Goal: Information Seeking & Learning: Find specific page/section

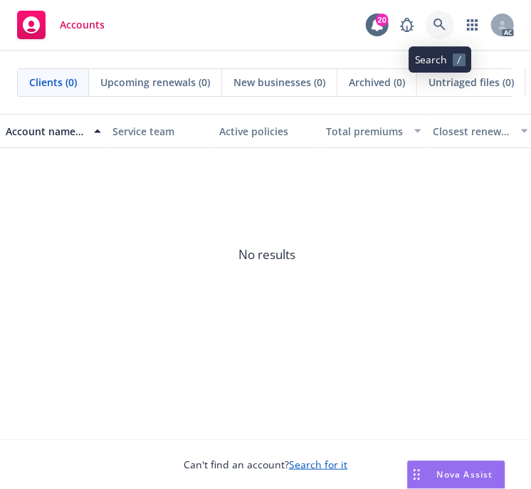
click at [440, 23] on icon at bounding box center [439, 24] width 13 height 13
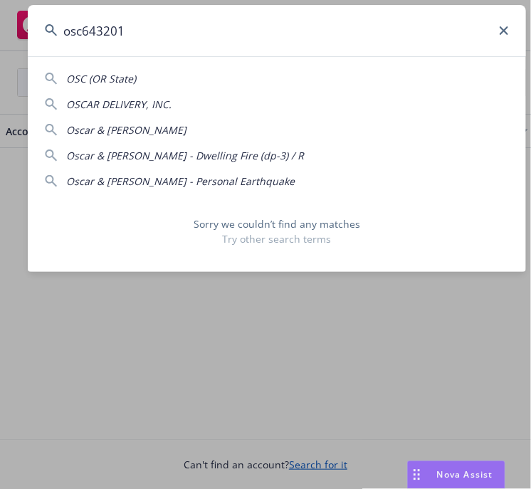
drag, startPoint x: 139, startPoint y: 31, endPoint x: 51, endPoint y: 29, distance: 88.2
click at [51, 29] on div "osc643201" at bounding box center [277, 30] width 498 height 51
click at [232, 28] on input "osc643201" at bounding box center [277, 30] width 498 height 51
click at [163, 43] on input "osc643201" at bounding box center [277, 30] width 498 height 51
drag, startPoint x: 127, startPoint y: 30, endPoint x: 37, endPoint y: 27, distance: 90.4
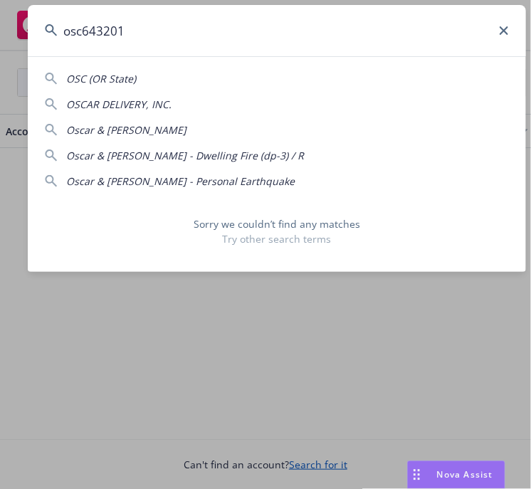
click at [37, 26] on input "osc643201" at bounding box center [277, 30] width 498 height 51
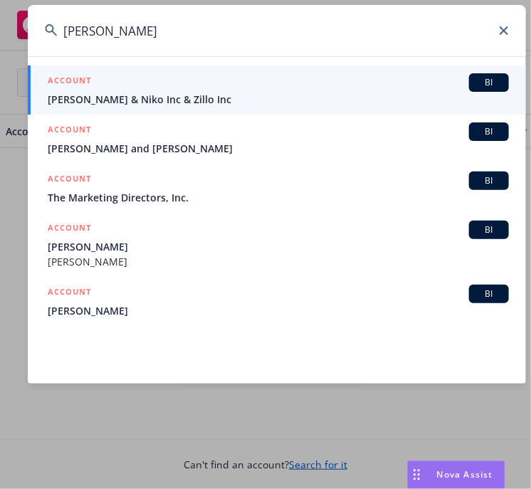
type input "mark lewis"
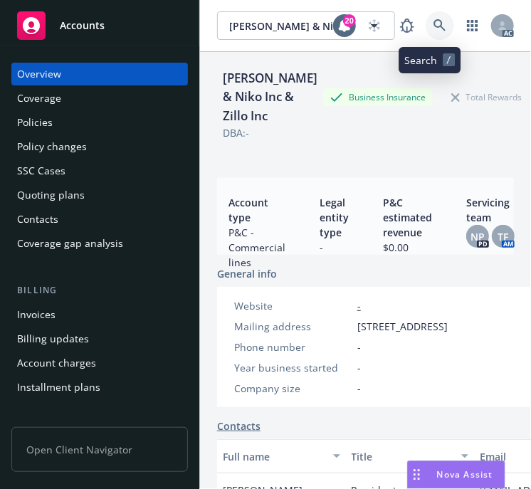
click at [433, 22] on icon at bounding box center [439, 25] width 13 height 13
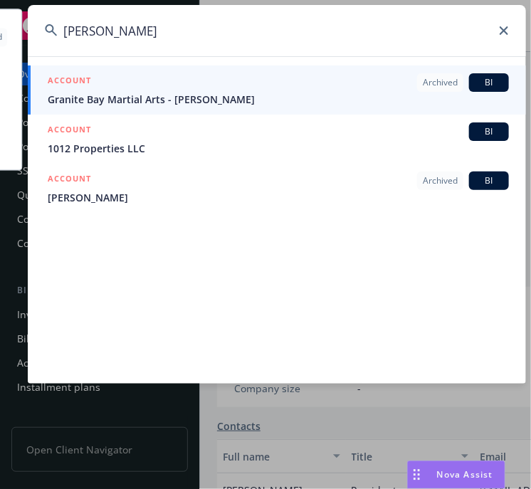
type input "mark lewis"
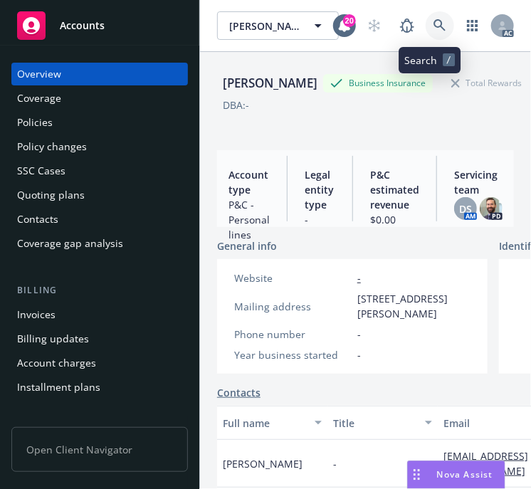
click at [435, 21] on icon at bounding box center [439, 25] width 13 height 13
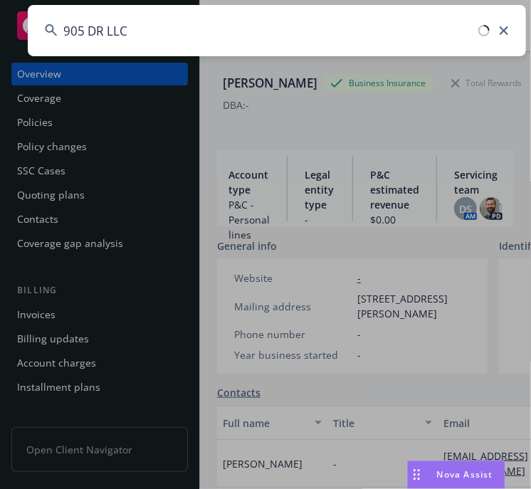
type input "905 DR LLC"
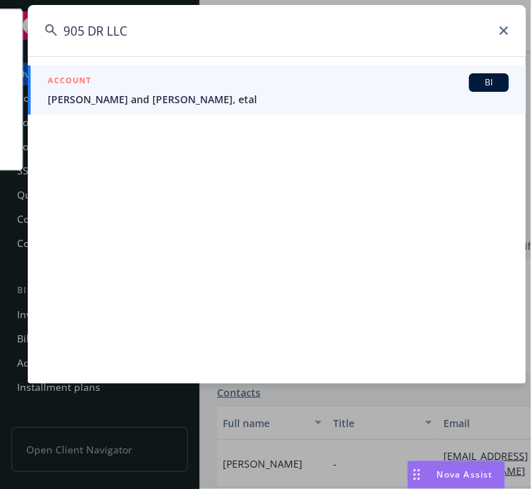
click at [149, 96] on span "Phil Malouf and Steve Malouf, etal" at bounding box center [278, 99] width 461 height 15
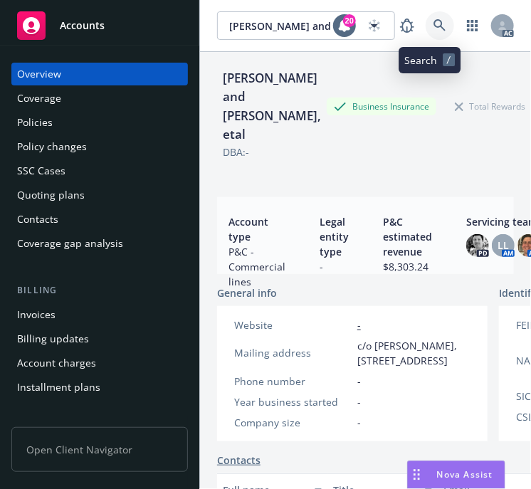
click at [433, 21] on icon at bounding box center [439, 25] width 12 height 12
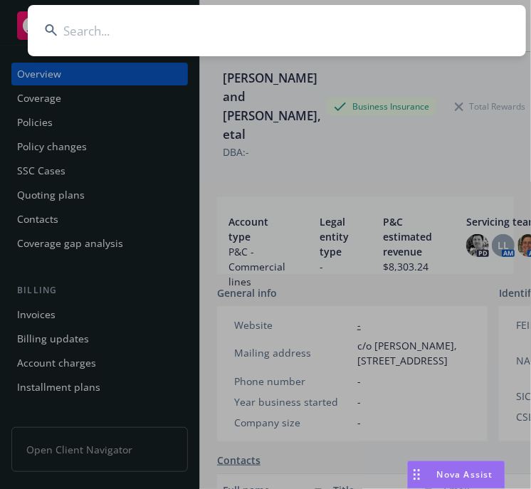
click at [79, 32] on input at bounding box center [277, 30] width 498 height 51
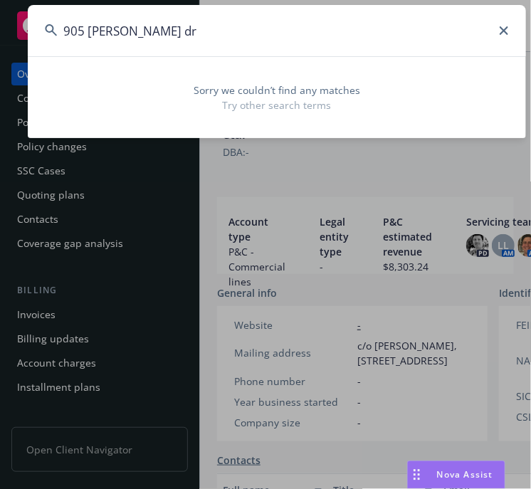
drag, startPoint x: 210, startPoint y: 42, endPoint x: 49, endPoint y: 30, distance: 161.2
click at [58, 30] on input "905 Denise dr" at bounding box center [277, 30] width 498 height 51
click at [171, 33] on input "905 Denise dr" at bounding box center [277, 30] width 498 height 51
drag, startPoint x: 264, startPoint y: 33, endPoint x: 29, endPoint y: 32, distance: 234.8
click at [29, 32] on input "905 Denise dr old hickory" at bounding box center [277, 30] width 498 height 51
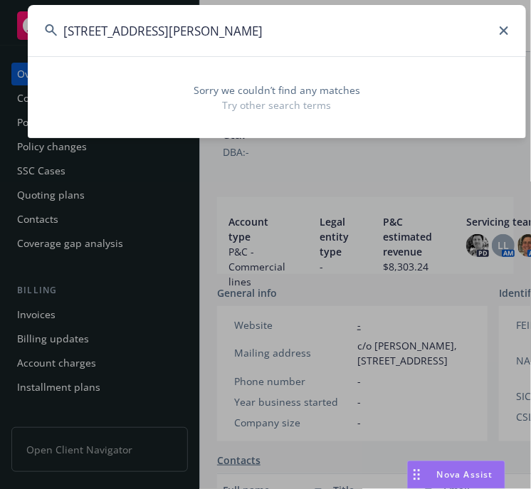
click at [195, 33] on input "905 Denise dr old hickory" at bounding box center [277, 30] width 498 height 51
drag, startPoint x: 228, startPoint y: 29, endPoint x: 8, endPoint y: 31, distance: 219.8
click at [8, 31] on div "905 Denise dr old hickory Sorry we couldn’t find any matches Try other search t…" at bounding box center [265, 244] width 531 height 489
drag, startPoint x: 221, startPoint y: 28, endPoint x: 54, endPoint y: 25, distance: 166.5
click at [54, 25] on div "905 Denise dr old hickory" at bounding box center [277, 30] width 498 height 51
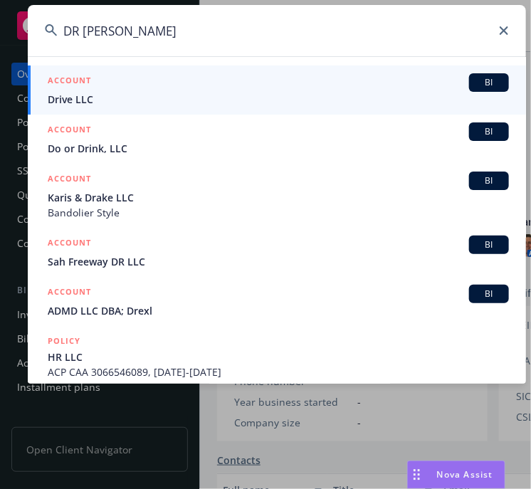
type input "DR LL"
click at [63, 96] on span "Drive LLC" at bounding box center [278, 99] width 461 height 15
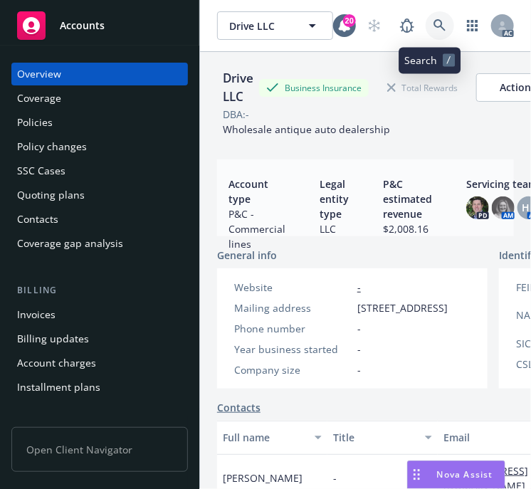
click at [435, 19] on icon at bounding box center [439, 25] width 13 height 13
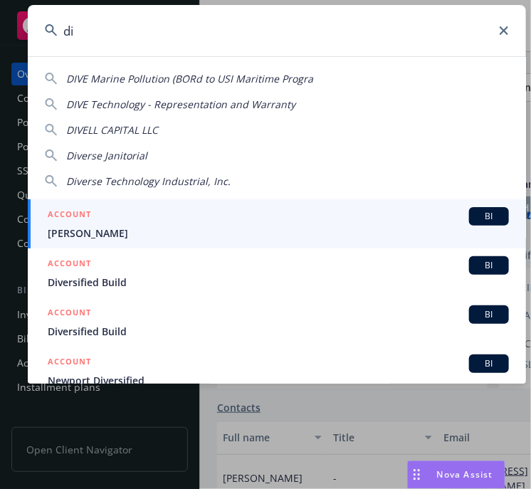
type input "d"
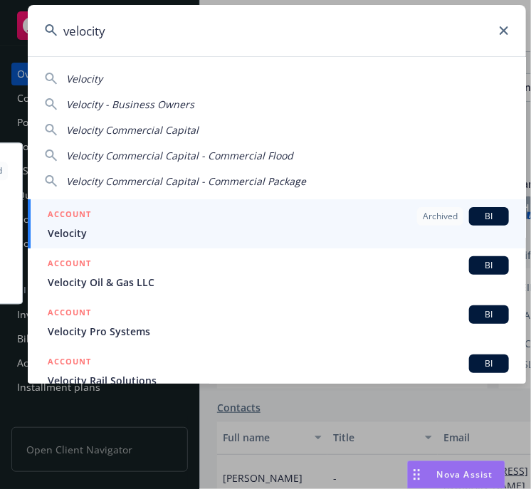
type input "velocity"
click at [100, 223] on div "ACCOUNT Archived BI" at bounding box center [278, 216] width 461 height 18
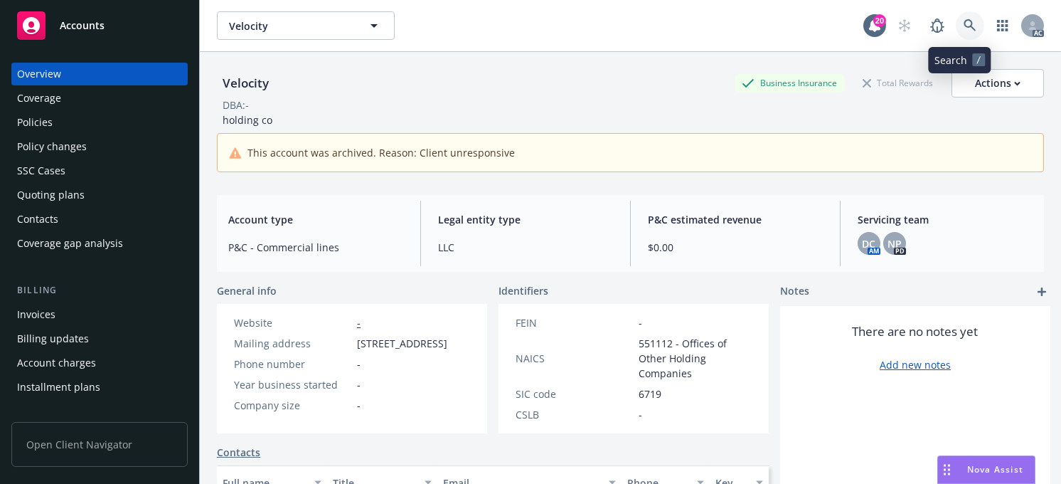
click at [530, 23] on icon at bounding box center [970, 25] width 13 height 13
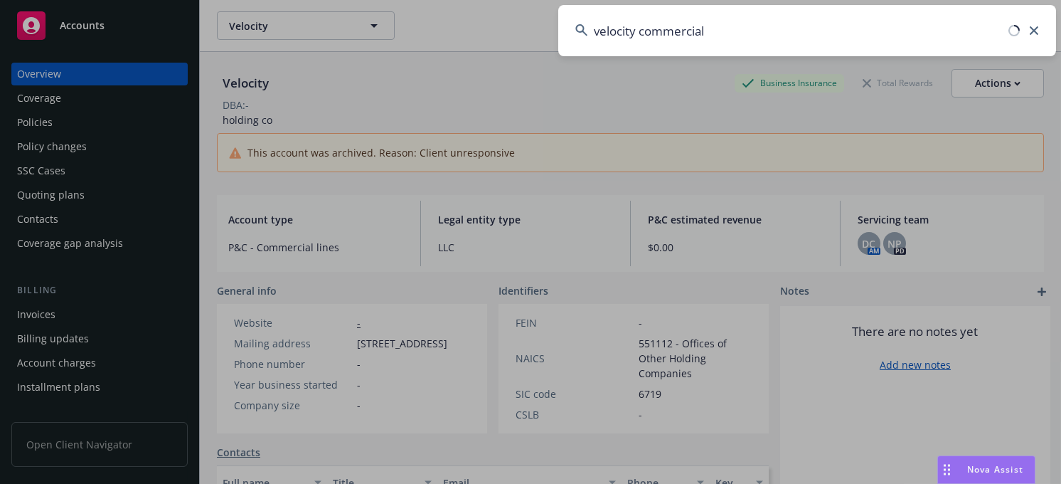
type input "velocity commercial"
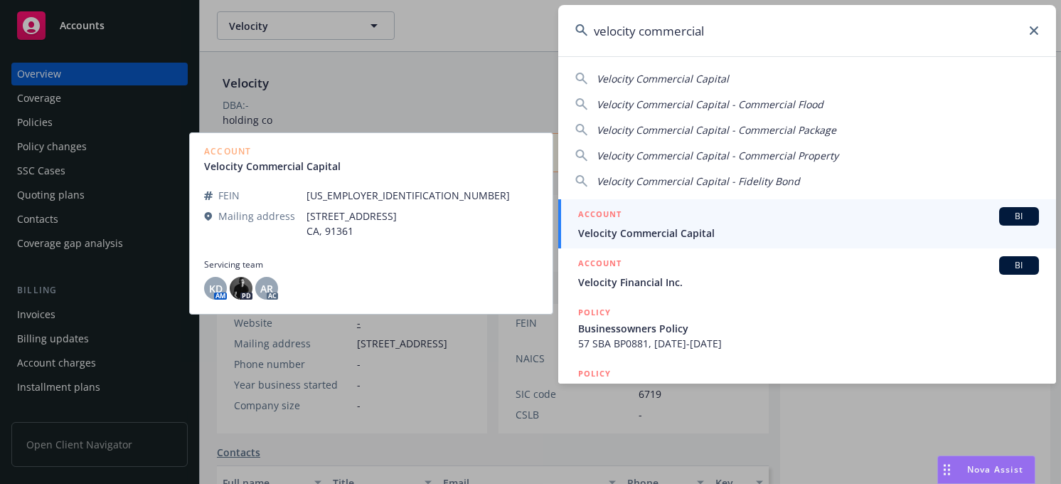
click at [530, 232] on span "Velocity Commercial Capital" at bounding box center [808, 233] width 461 height 15
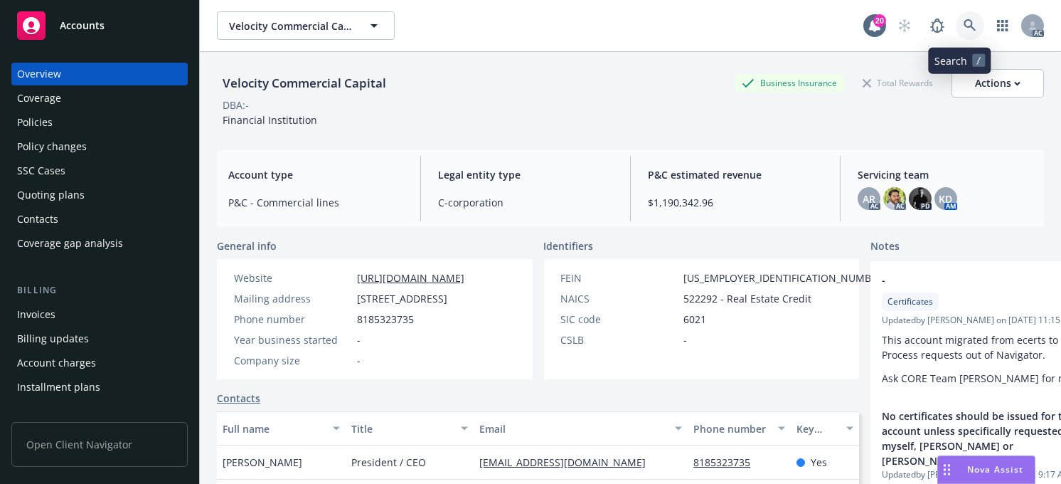
click at [530, 22] on icon at bounding box center [970, 25] width 13 height 13
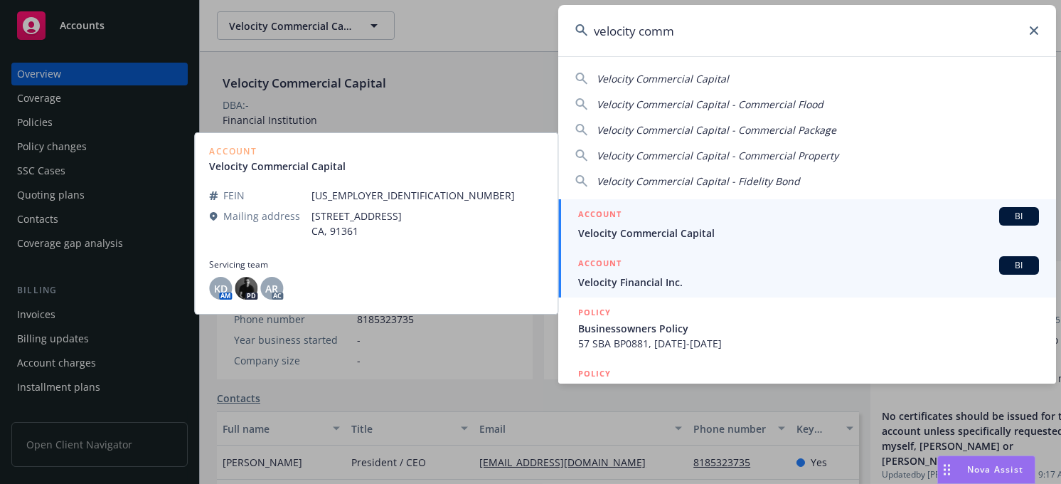
type input "velocity comm"
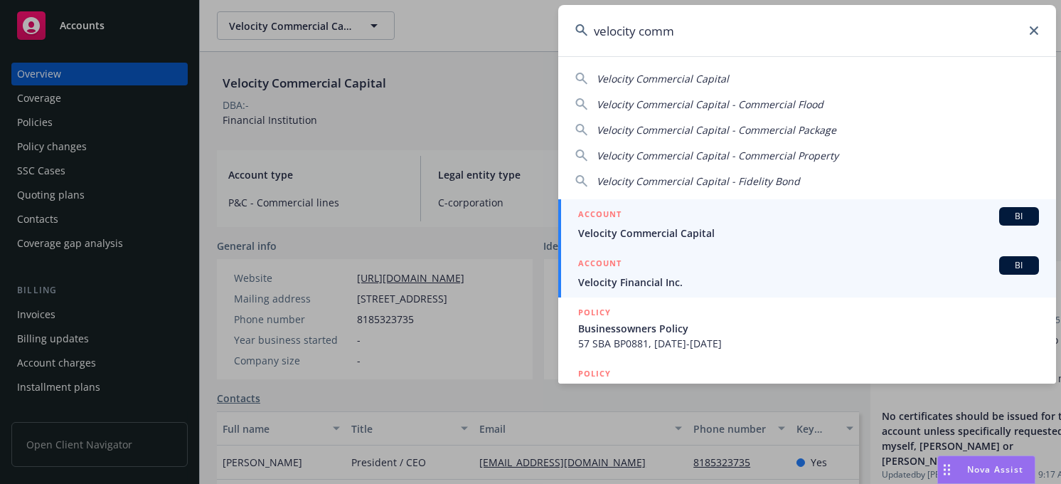
click at [530, 280] on span "Velocity Financial Inc." at bounding box center [808, 282] width 461 height 15
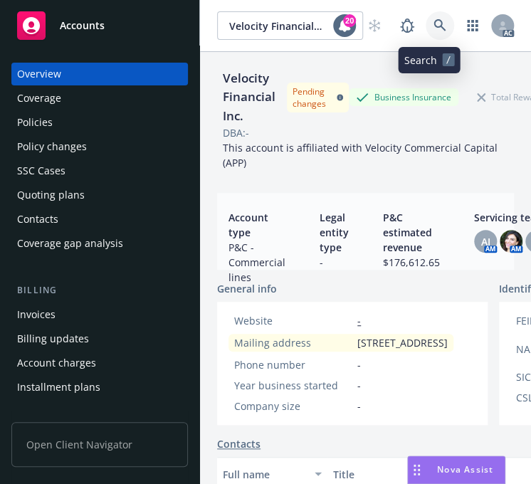
click at [433, 20] on icon at bounding box center [439, 25] width 13 height 13
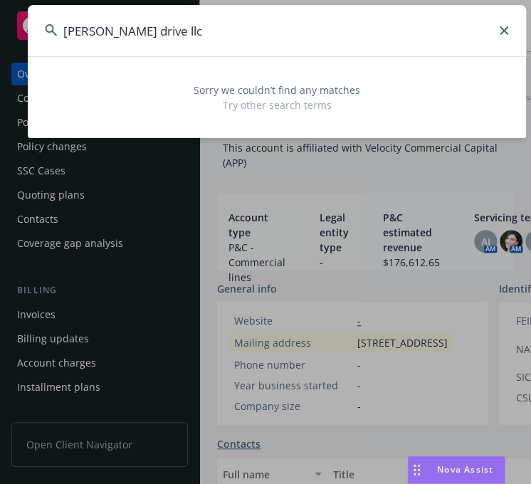
click at [84, 35] on input "dennise drive llc" at bounding box center [277, 30] width 498 height 51
type input "denise drive llc"
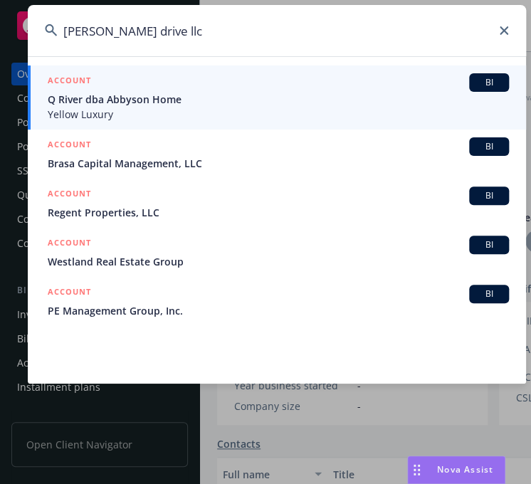
click at [218, 23] on input "denise drive llc" at bounding box center [277, 30] width 498 height 51
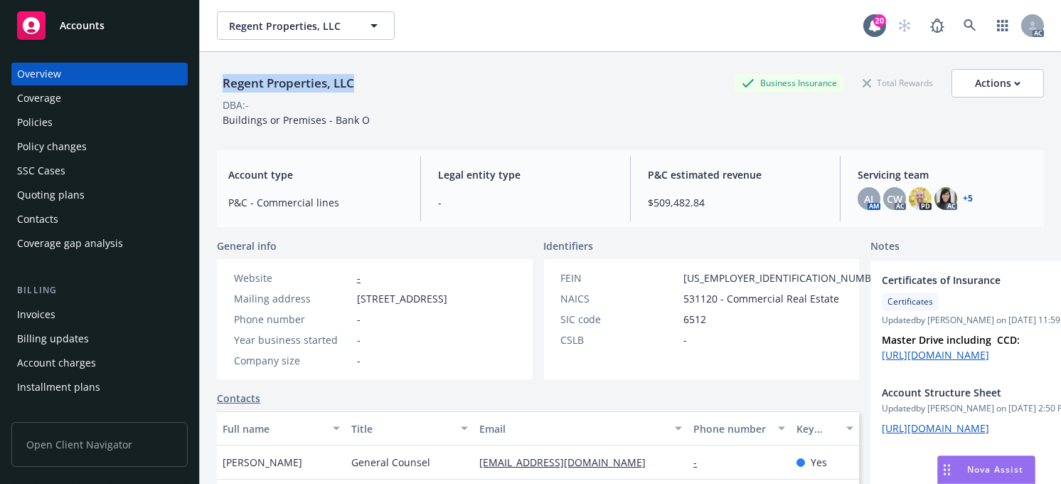
drag, startPoint x: 387, startPoint y: 87, endPoint x: 221, endPoint y: 86, distance: 166.5
click at [220, 83] on div "Regent Properties, LLC Business Insurance Total Rewards Actions" at bounding box center [630, 83] width 827 height 28
copy div "Regent Properties, LLC"
click at [530, 21] on icon at bounding box center [970, 25] width 13 height 13
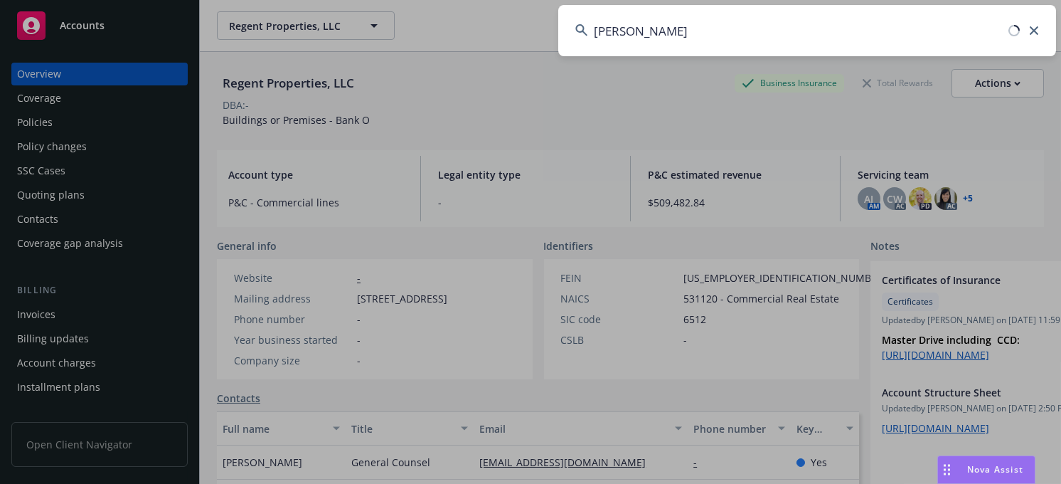
type input "denise llc"
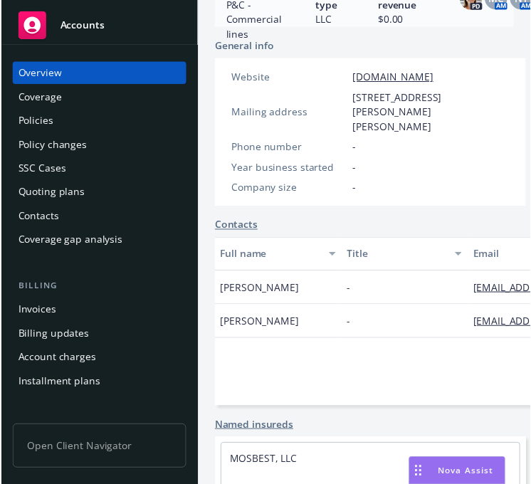
scroll to position [267, 0]
